Goal: Task Accomplishment & Management: Manage account settings

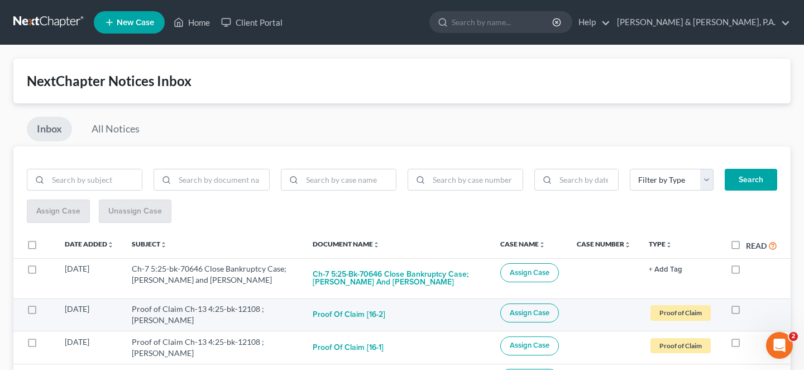
click at [746, 312] on label at bounding box center [746, 312] width 0 height 0
click at [750, 303] on input "checkbox" at bounding box center [753, 306] width 7 height 7
checkbox input "true"
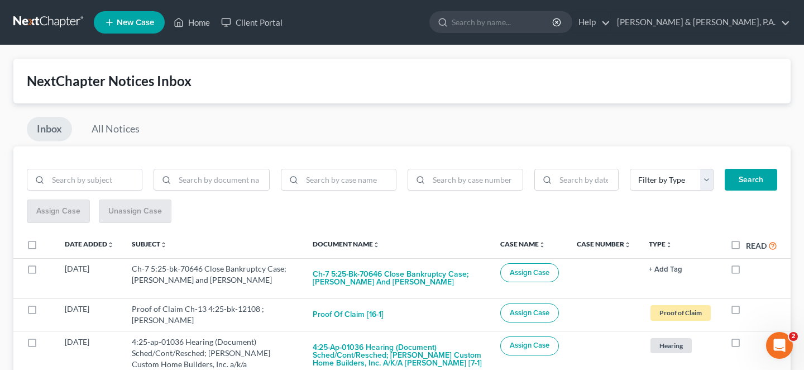
click at [746, 312] on label at bounding box center [746, 312] width 0 height 0
click at [750, 303] on input "checkbox" at bounding box center [753, 306] width 7 height 7
checkbox input "true"
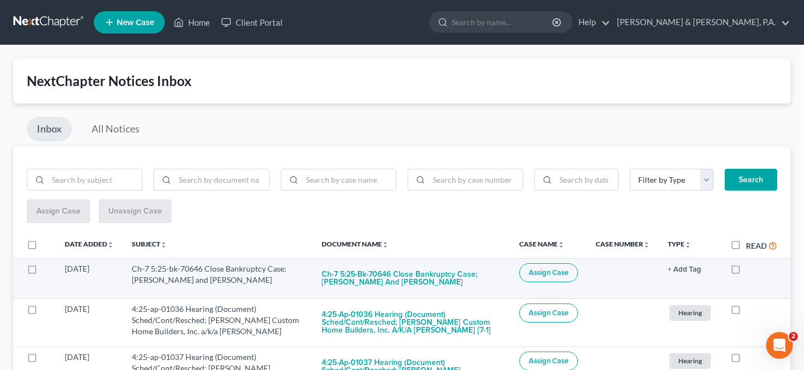
click at [748, 263] on div at bounding box center [753, 268] width 47 height 11
click at [746, 271] on label at bounding box center [746, 271] width 0 height 0
click at [750, 263] on input "checkbox" at bounding box center [753, 266] width 7 height 7
checkbox input "true"
